Goal: Task Accomplishment & Management: Complete application form

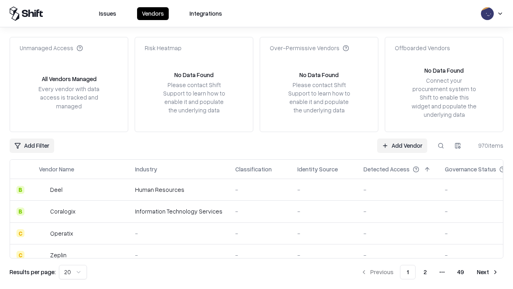
click at [402, 145] on link "Add Vendor" at bounding box center [402, 145] width 50 height 14
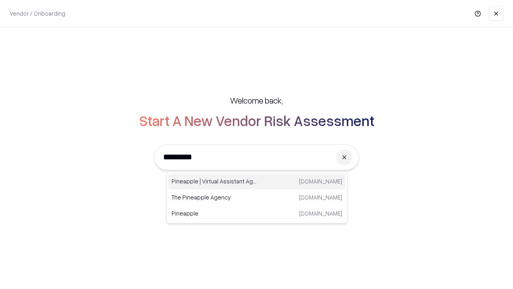
click at [257, 181] on div "Pineapple | Virtual Assistant Agency [DOMAIN_NAME]" at bounding box center [256, 181] width 177 height 16
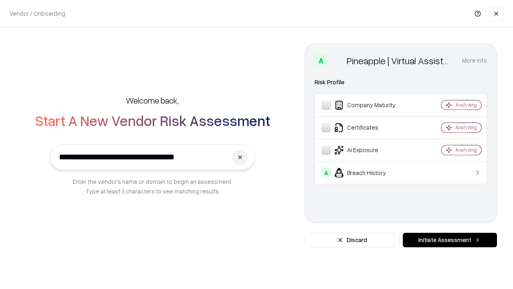
type input "**********"
click at [450, 240] on button "Initiate Assessment" at bounding box center [450, 239] width 94 height 14
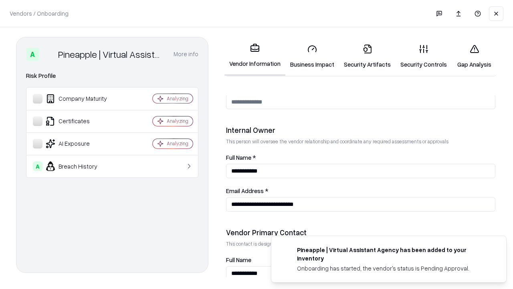
scroll to position [415, 0]
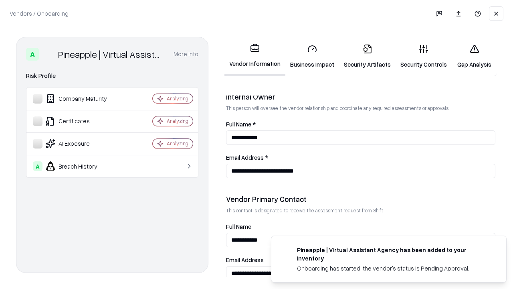
click at [312, 56] on link "Business Impact" at bounding box center [312, 56] width 54 height 37
click at [474, 56] on link "Gap Analysis" at bounding box center [474, 56] width 45 height 37
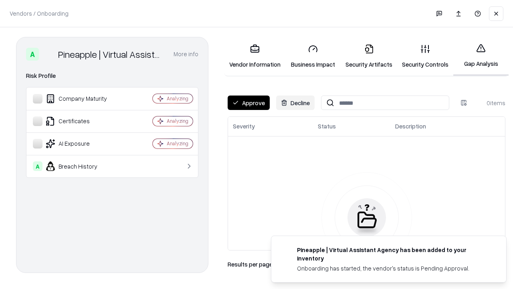
click at [249, 103] on button "Approve" at bounding box center [249, 102] width 42 height 14
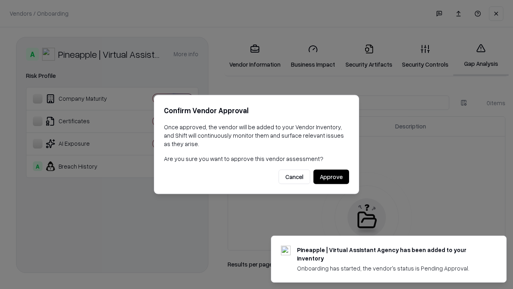
click at [331, 176] on button "Approve" at bounding box center [331, 177] width 36 height 14
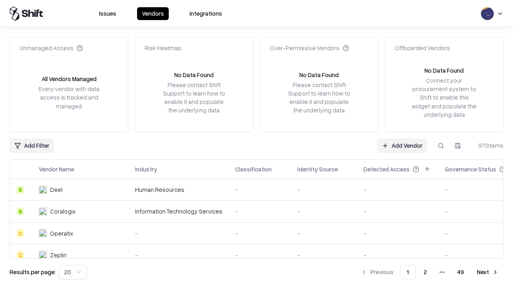
type input "**********"
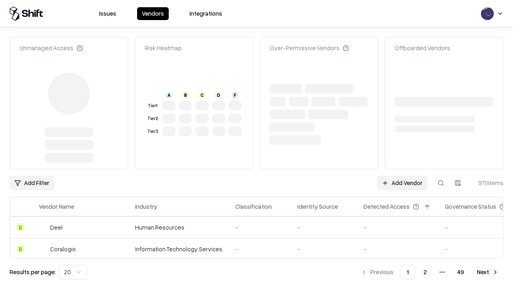
click at [402, 176] on link "Add Vendor" at bounding box center [402, 183] width 50 height 14
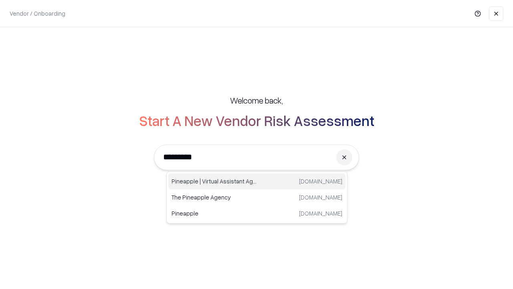
click at [257, 181] on div "Pineapple | Virtual Assistant Agency [DOMAIN_NAME]" at bounding box center [256, 181] width 177 height 16
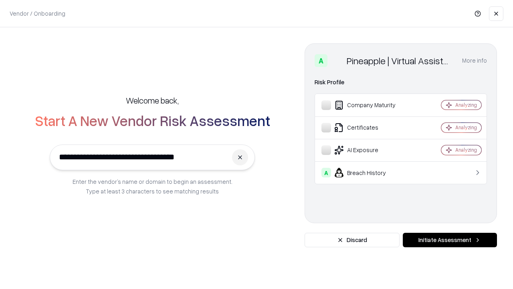
type input "**********"
click at [450, 240] on button "Initiate Assessment" at bounding box center [450, 239] width 94 height 14
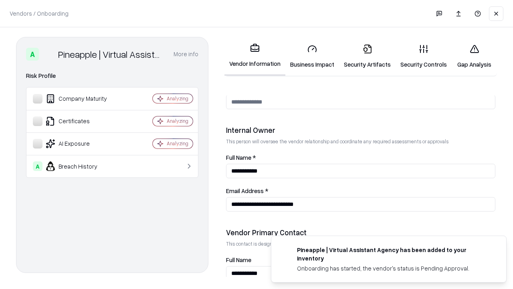
scroll to position [415, 0]
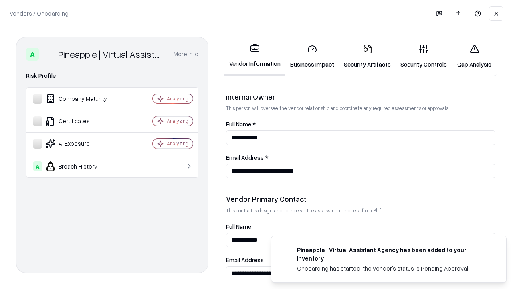
click at [474, 56] on link "Gap Analysis" at bounding box center [474, 56] width 45 height 37
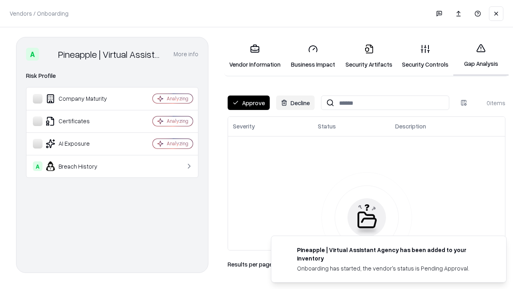
click at [249, 103] on button "Approve" at bounding box center [249, 102] width 42 height 14
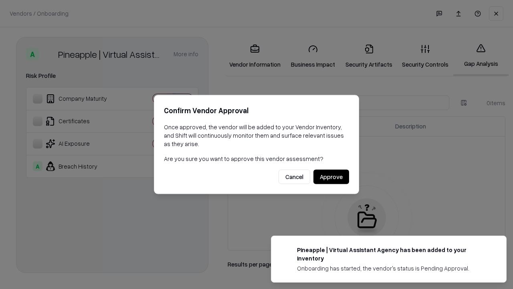
click at [331, 176] on button "Approve" at bounding box center [331, 177] width 36 height 14
